Goal: Information Seeking & Learning: Learn about a topic

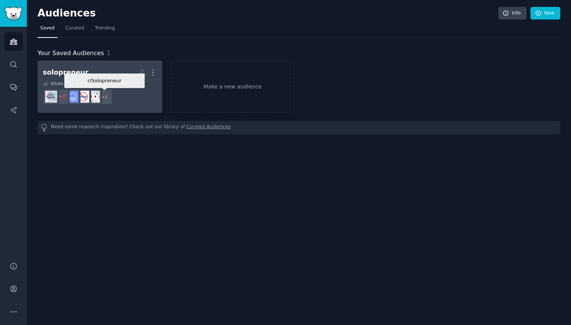
click at [112, 93] on div "+ 1" at bounding box center [104, 97] width 16 height 16
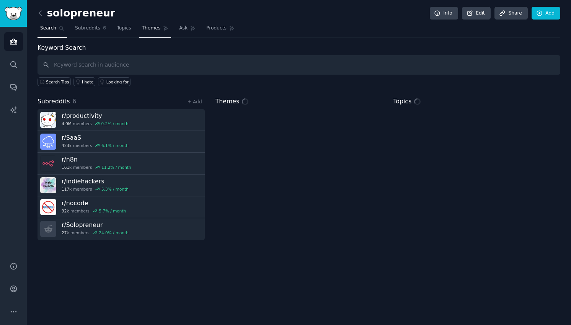
click at [161, 35] on link "Themes" at bounding box center [155, 30] width 32 height 16
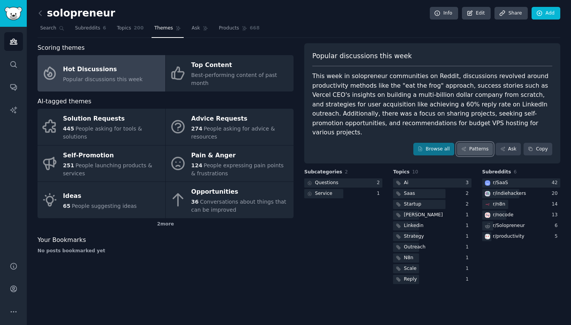
click at [479, 144] on link "Patterns" at bounding box center [475, 149] width 36 height 13
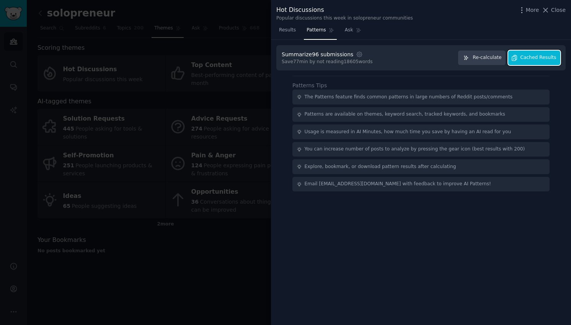
click at [530, 57] on span "Cached Results" at bounding box center [538, 57] width 36 height 7
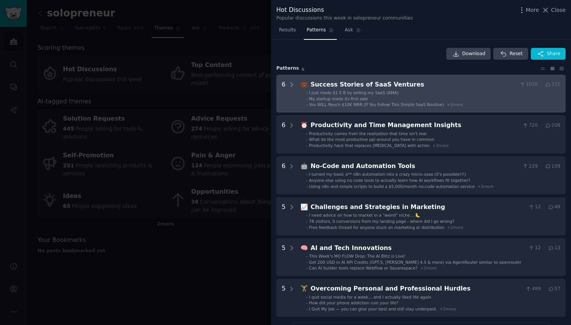
click at [436, 99] on li "- My startup made its first sale" at bounding box center [433, 98] width 254 height 5
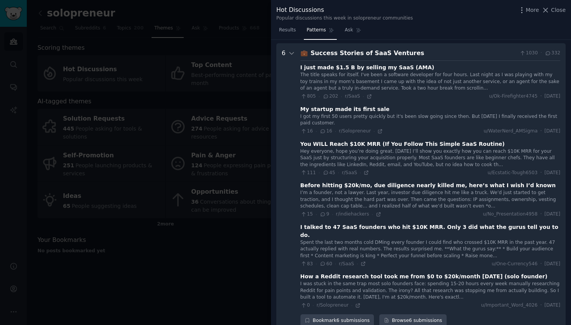
scroll to position [35, 0]
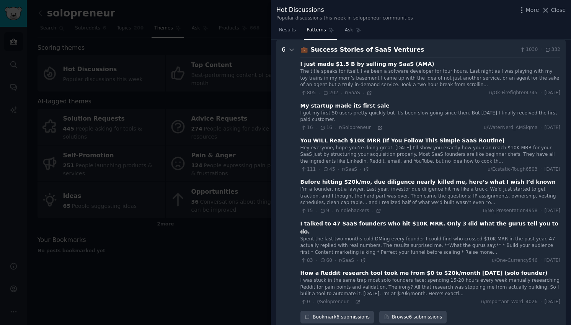
click at [435, 57] on div "I just made $1.5 B by selling my SaaS (AMA) The title speaks for itself. I've b…" at bounding box center [430, 181] width 260 height 248
click at [434, 51] on div "Success Stories of SaaS Ventures" at bounding box center [413, 50] width 206 height 10
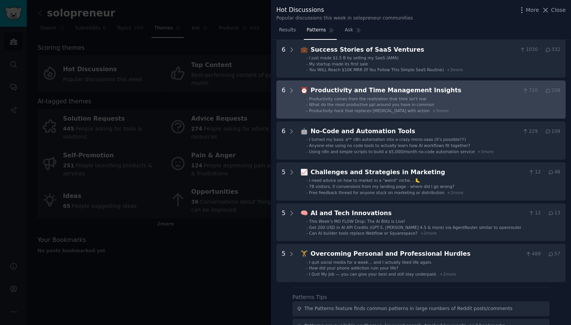
click at [424, 90] on div "Productivity and Time Management Insights" at bounding box center [414, 91] width 209 height 10
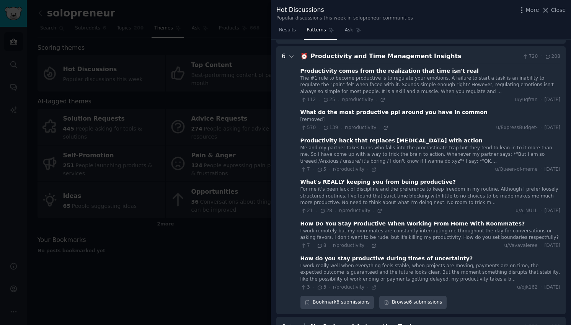
scroll to position [76, 0]
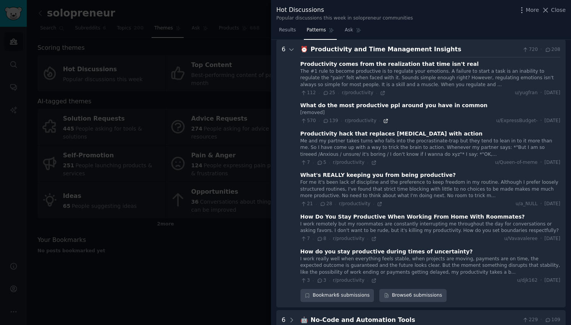
click at [383, 120] on icon at bounding box center [385, 120] width 5 height 5
click at [380, 93] on icon at bounding box center [382, 92] width 5 height 5
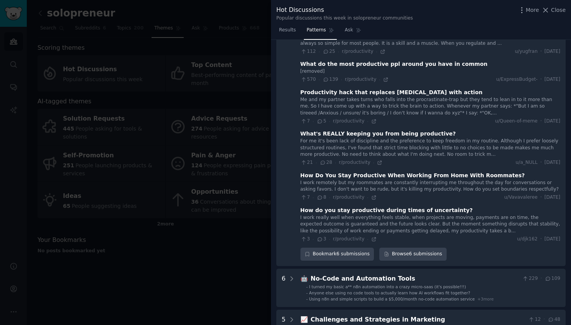
scroll to position [122, 0]
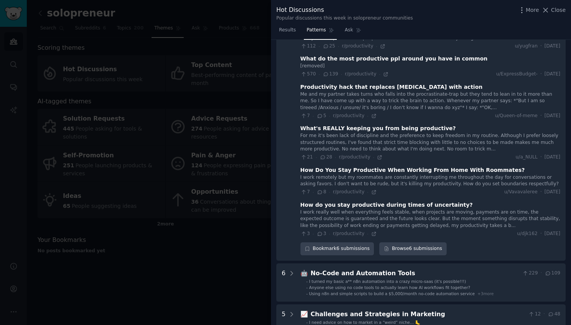
click at [374, 156] on div "21 · 28 · r/productivity ·" at bounding box center [341, 157] width 82 height 7
click at [377, 157] on icon at bounding box center [379, 156] width 5 height 5
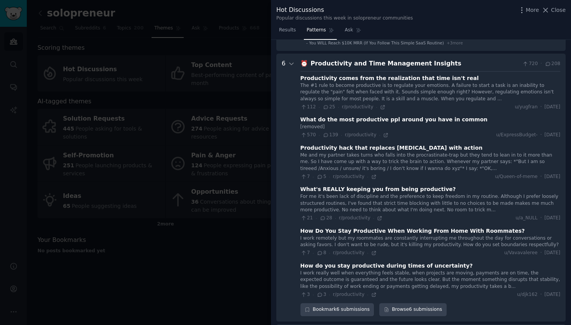
scroll to position [64, 0]
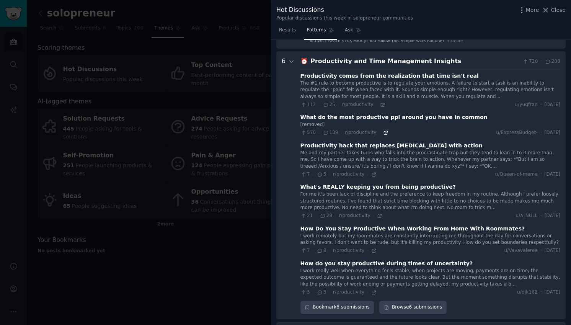
click at [383, 133] on icon at bounding box center [385, 132] width 5 height 5
